Goal: Check status: Check status

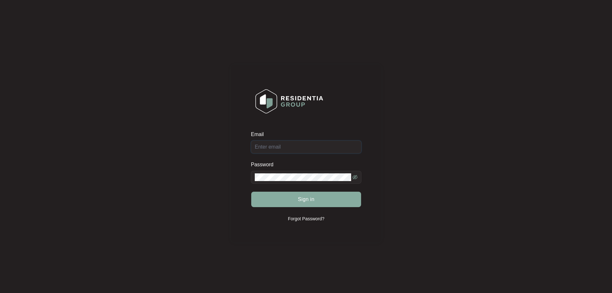
type input "[EMAIL_ADDRESS][DOMAIN_NAME]"
click at [289, 203] on button "Sign in" at bounding box center [306, 199] width 110 height 15
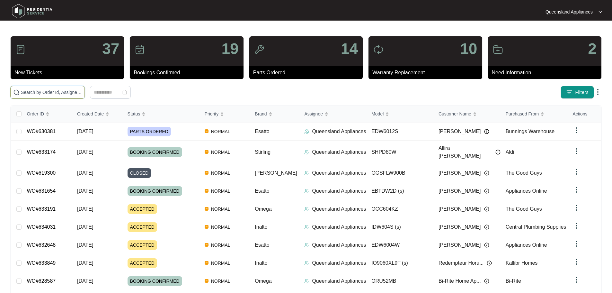
click at [82, 94] on input "text" at bounding box center [51, 92] width 61 height 7
paste input "615185"
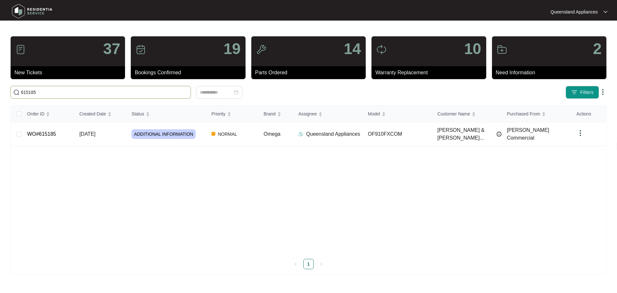
type input "615185"
click at [95, 132] on span "[DATE]" at bounding box center [87, 133] width 16 height 5
